Goal: Task Accomplishment & Management: Complete application form

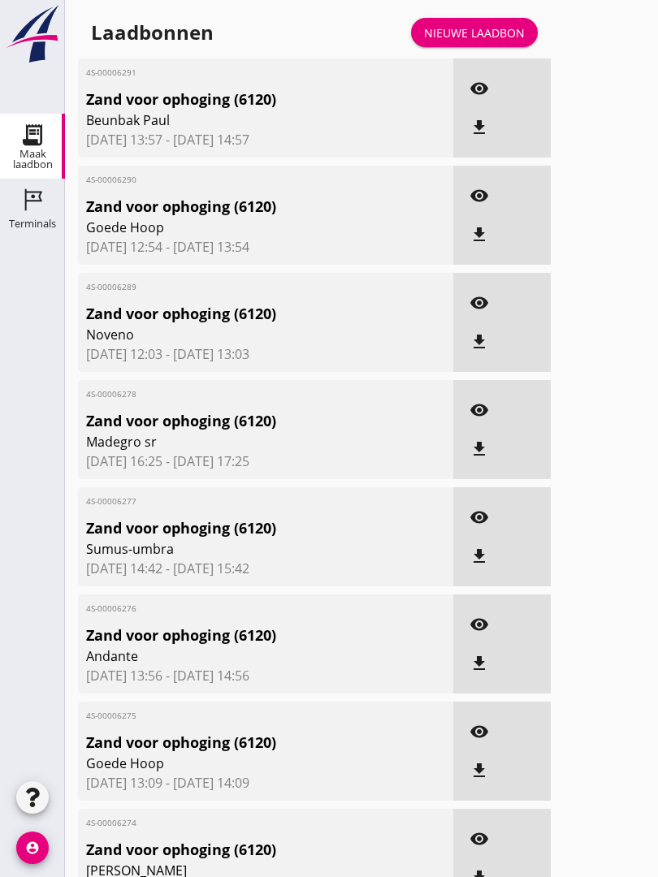
click at [483, 41] on div "Nieuwe laadbon" at bounding box center [474, 32] width 101 height 17
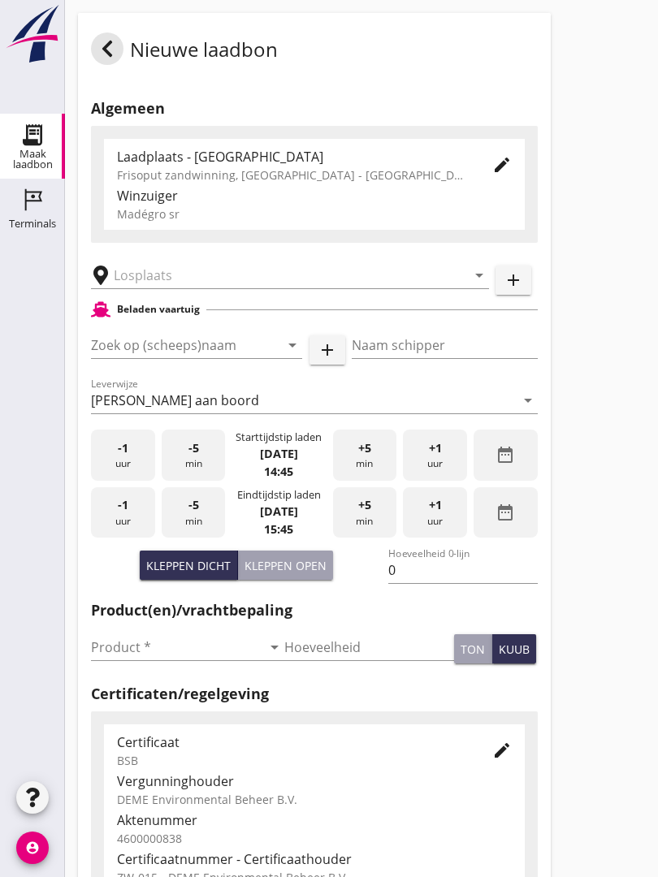
click at [166, 284] on input "text" at bounding box center [279, 275] width 330 height 26
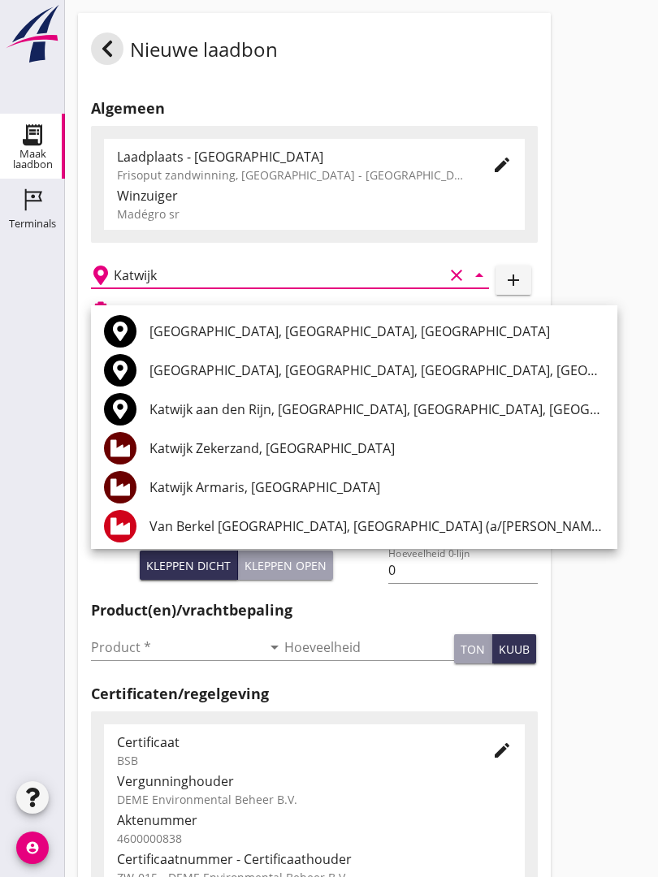
click at [266, 483] on div "Katwijk Armaris, [GEOGRAPHIC_DATA]" at bounding box center [376, 487] width 455 height 19
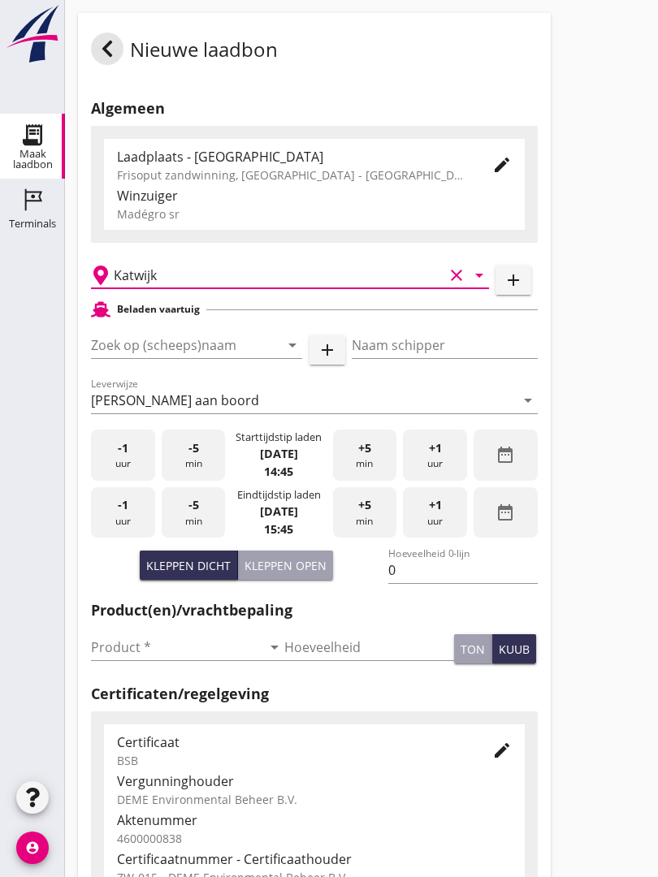
type input "Katwijk Armaris, [GEOGRAPHIC_DATA]"
click at [237, 344] on div "Zoek op (scheeps)naam arrow_drop_down add" at bounding box center [218, 349] width 254 height 52
click at [175, 358] on input "Zoek op (scheeps)naam" at bounding box center [174, 345] width 166 height 26
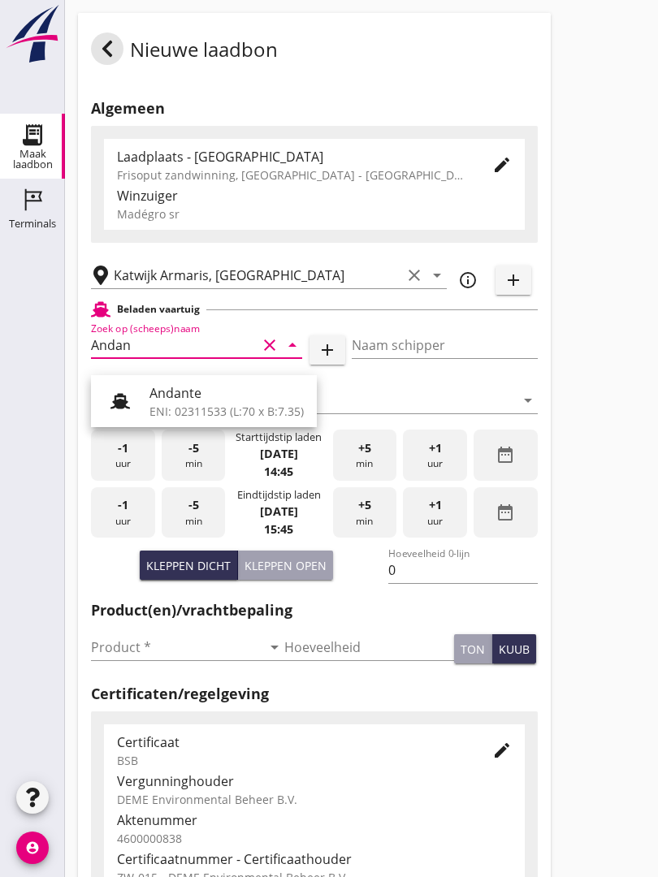
click at [193, 396] on div "Andante" at bounding box center [226, 392] width 154 height 19
type input "Andante"
type input "Floor Vijfhuizen"
type input "485"
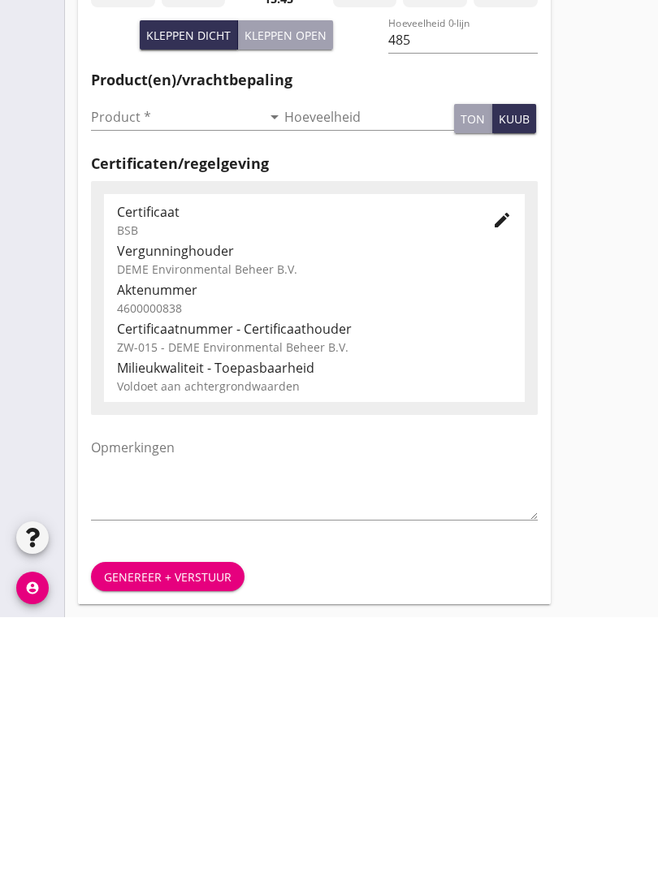
scroll to position [284, 0]
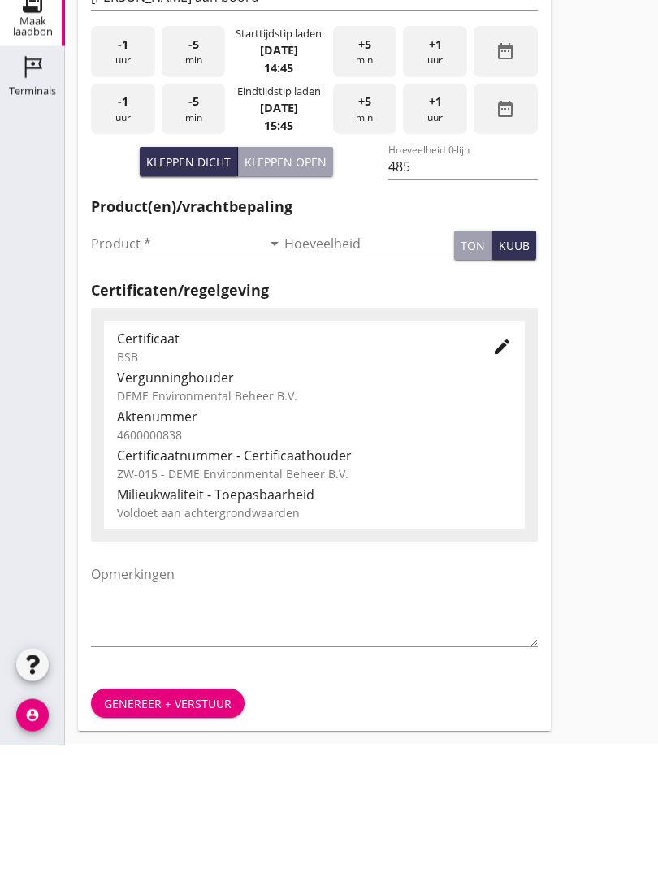
click at [110, 364] on input "Product *" at bounding box center [176, 377] width 171 height 26
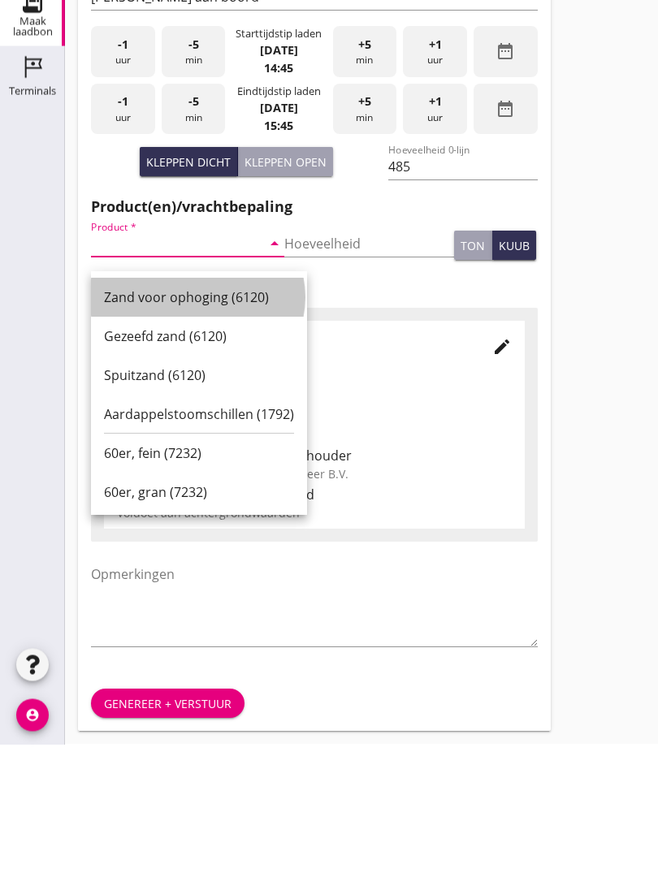
click at [180, 421] on div "Zand voor ophoging (6120)" at bounding box center [199, 430] width 190 height 19
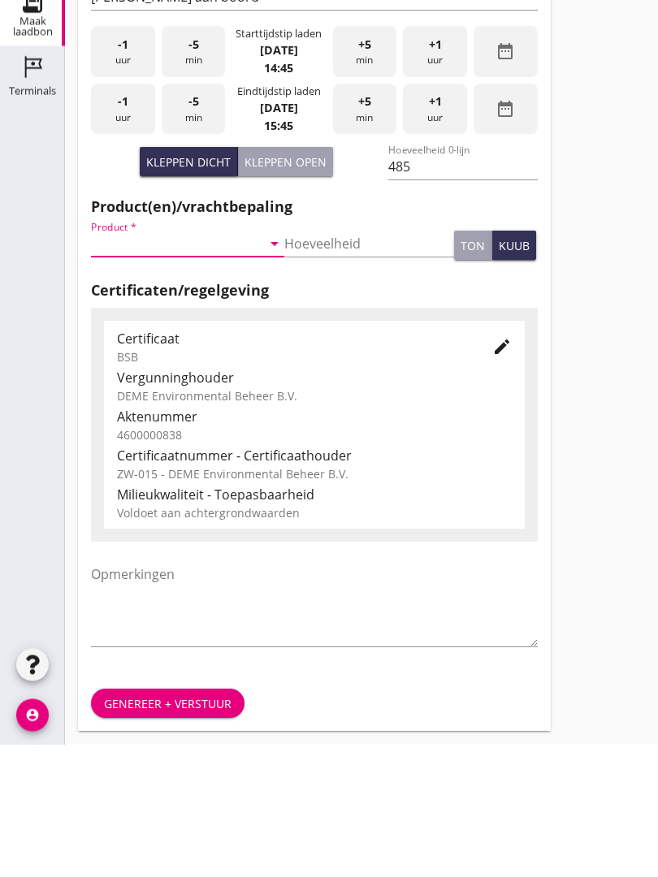
type input "Zand voor ophoging (6120)"
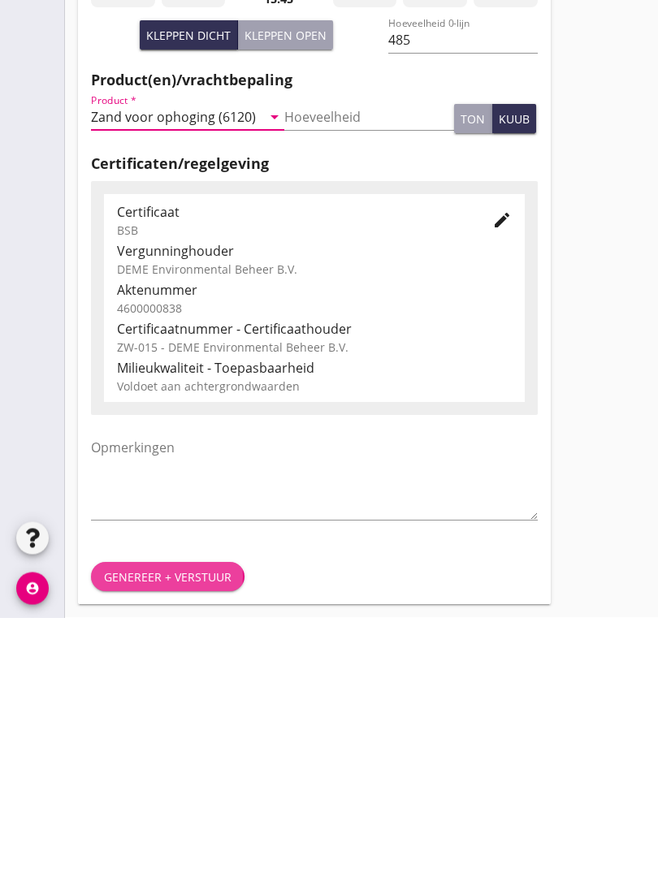
click at [174, 829] on div "Genereer + verstuur" at bounding box center [168, 837] width 128 height 17
